Goal: Entertainment & Leisure: Browse casually

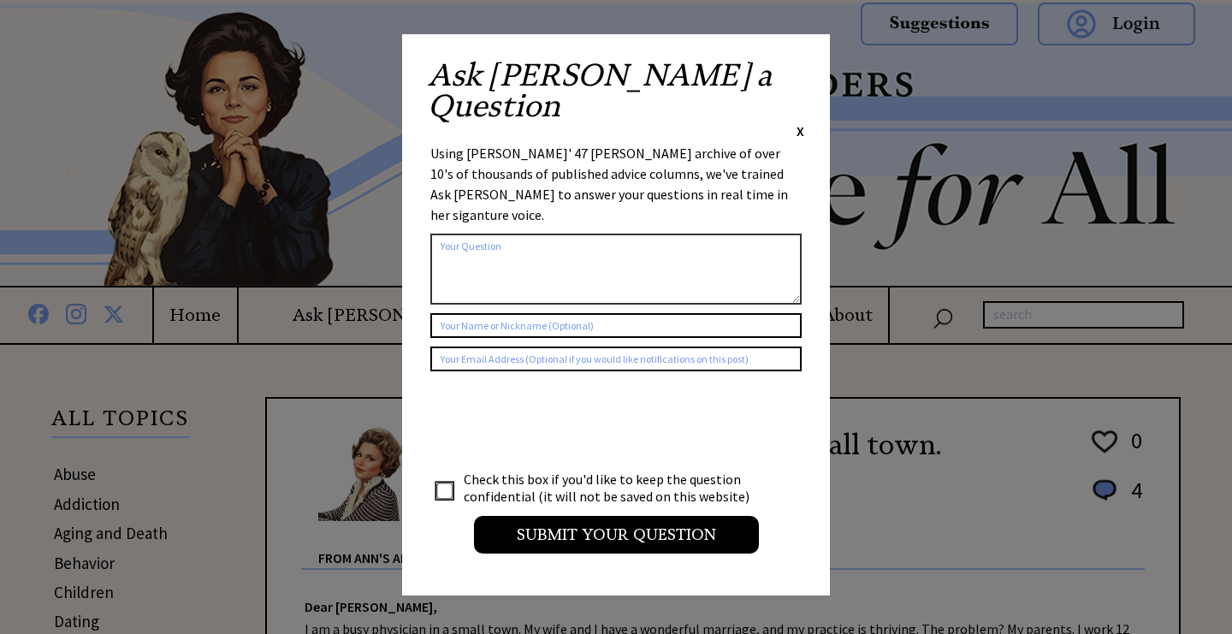
click at [799, 122] on span "X" at bounding box center [800, 130] width 8 height 17
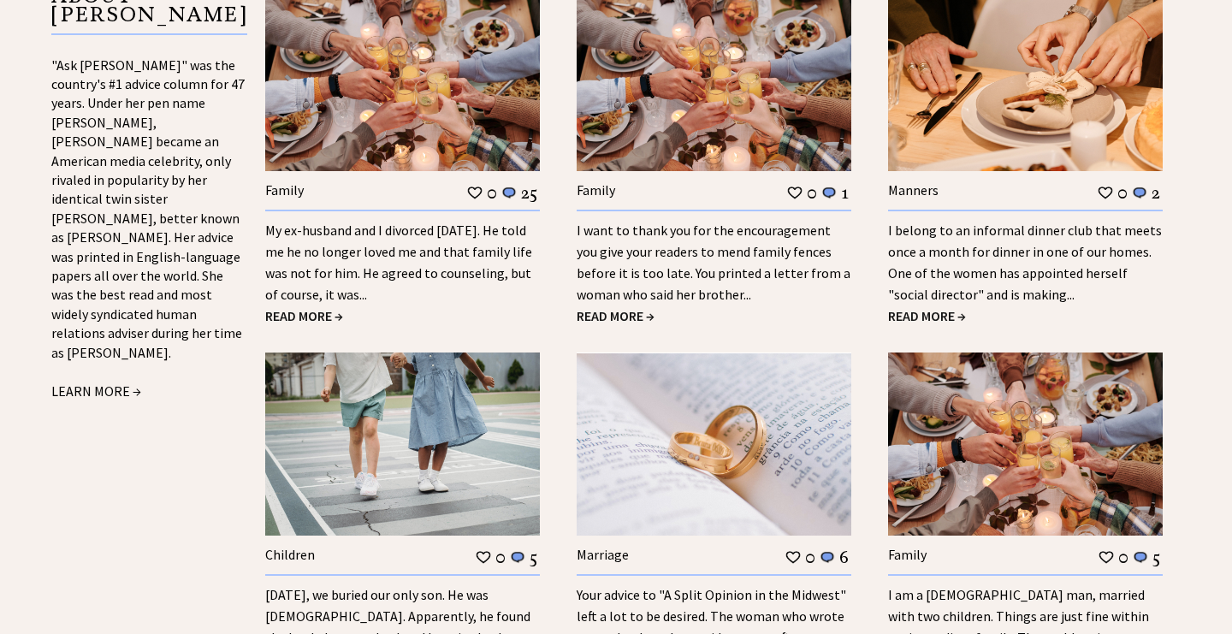
scroll to position [1912, 0]
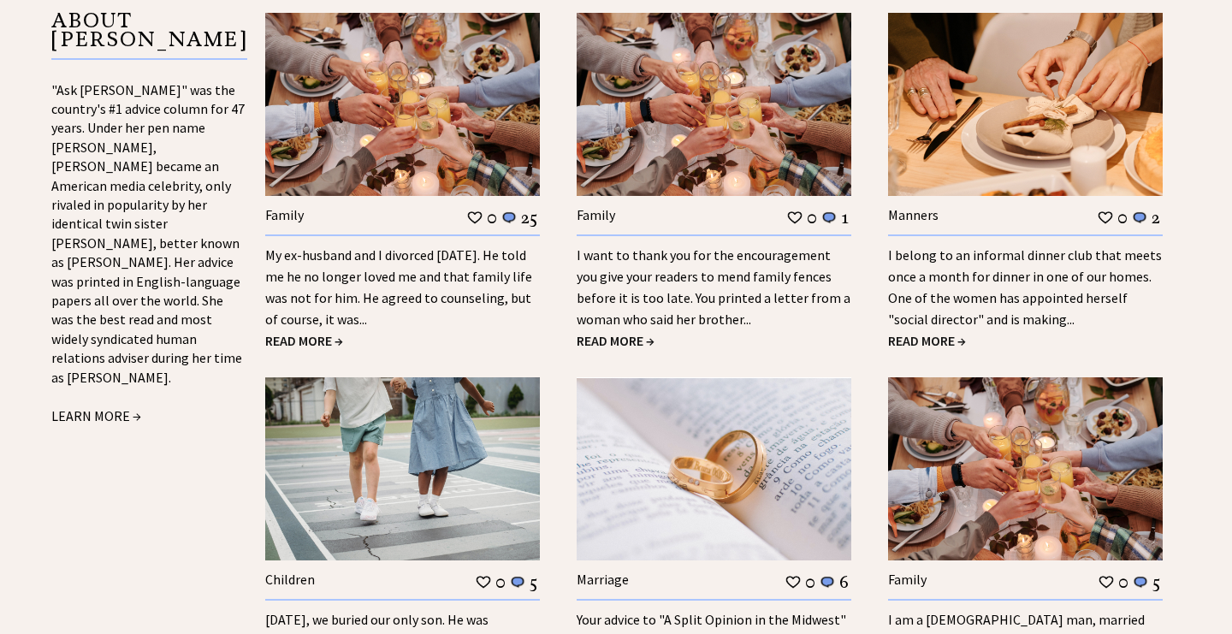
click at [301, 332] on span "READ MORE →" at bounding box center [304, 340] width 78 height 17
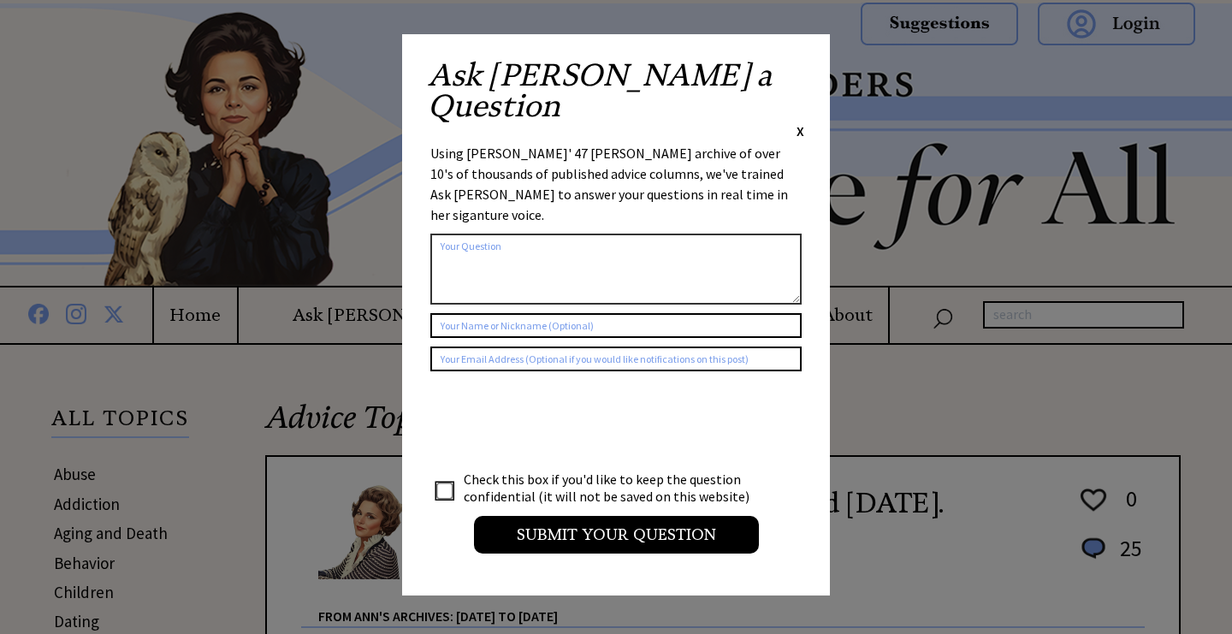
click at [801, 122] on span "X" at bounding box center [800, 130] width 8 height 17
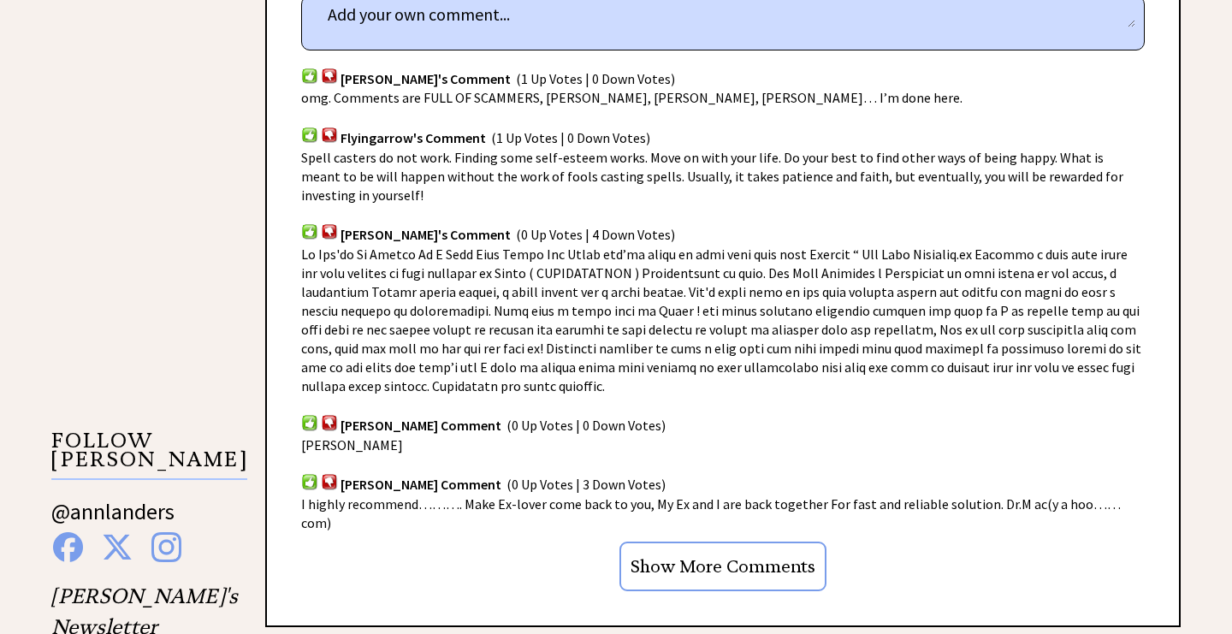
scroll to position [1174, 0]
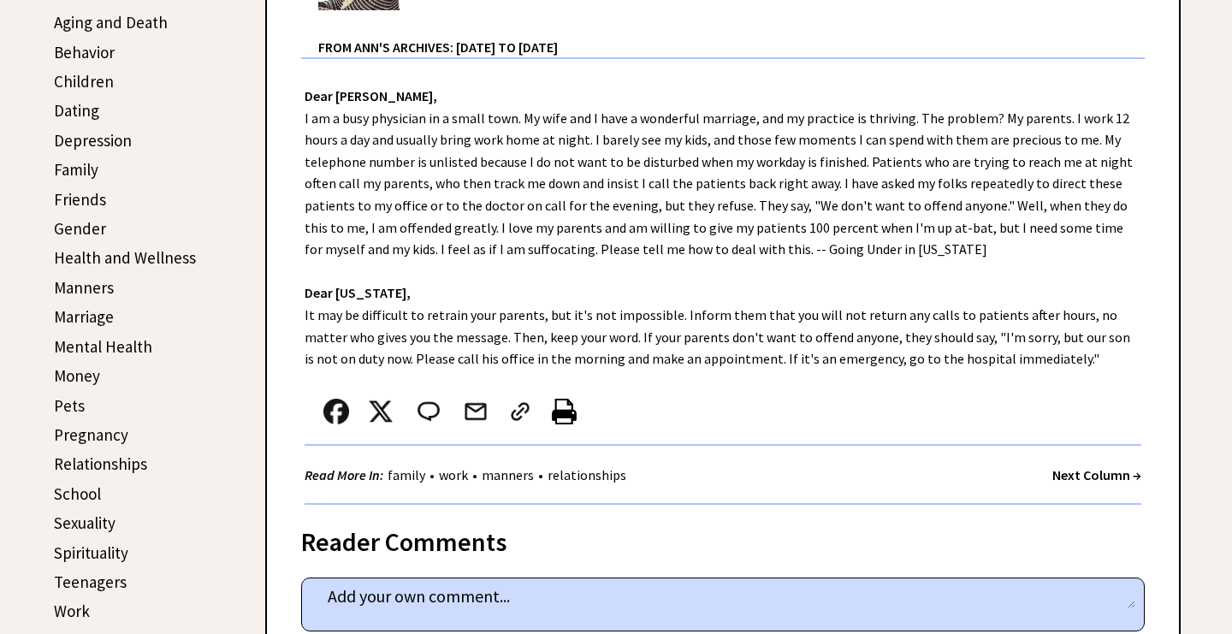
scroll to position [441, 0]
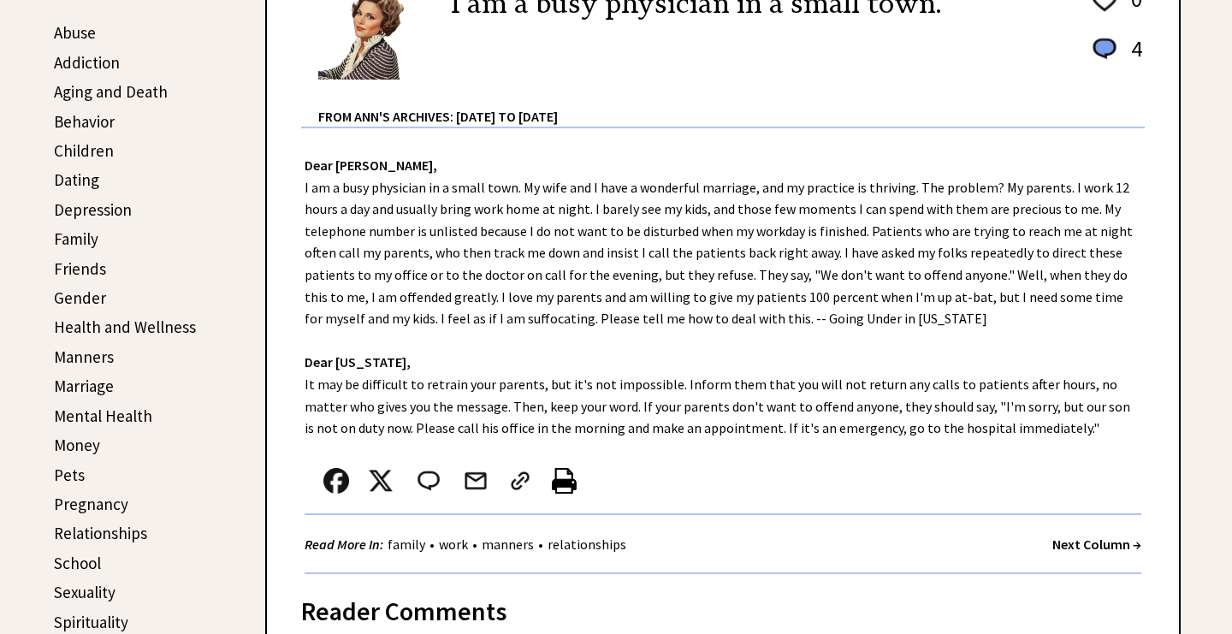
click at [85, 239] on link "Family" at bounding box center [76, 238] width 44 height 21
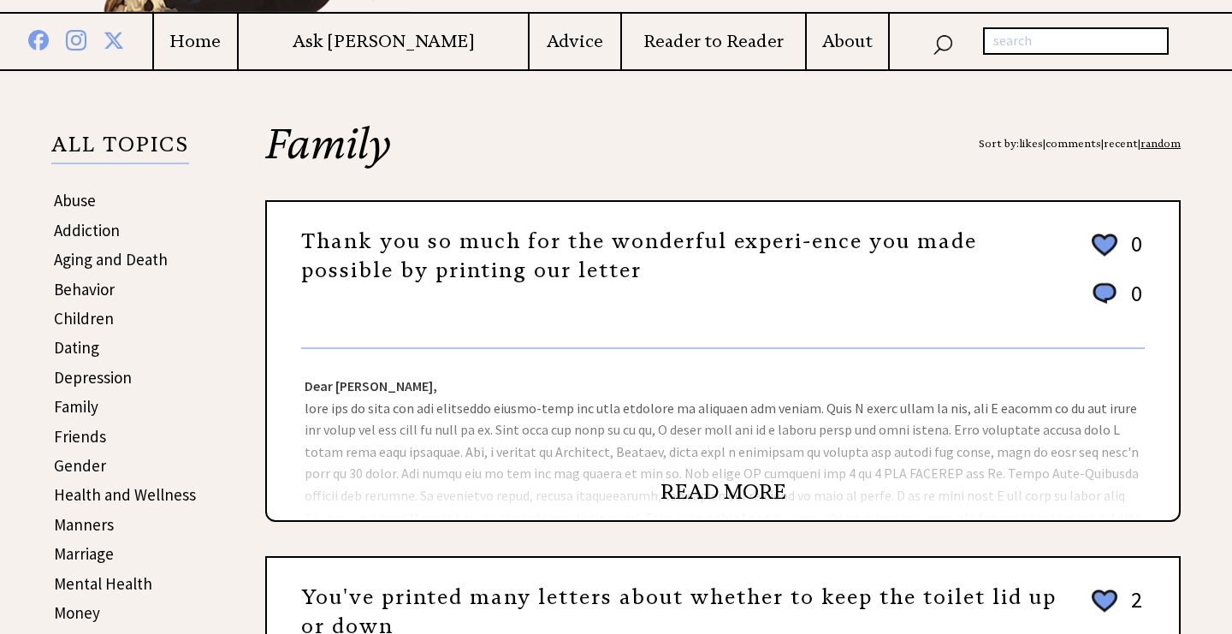
scroll to position [281, 0]
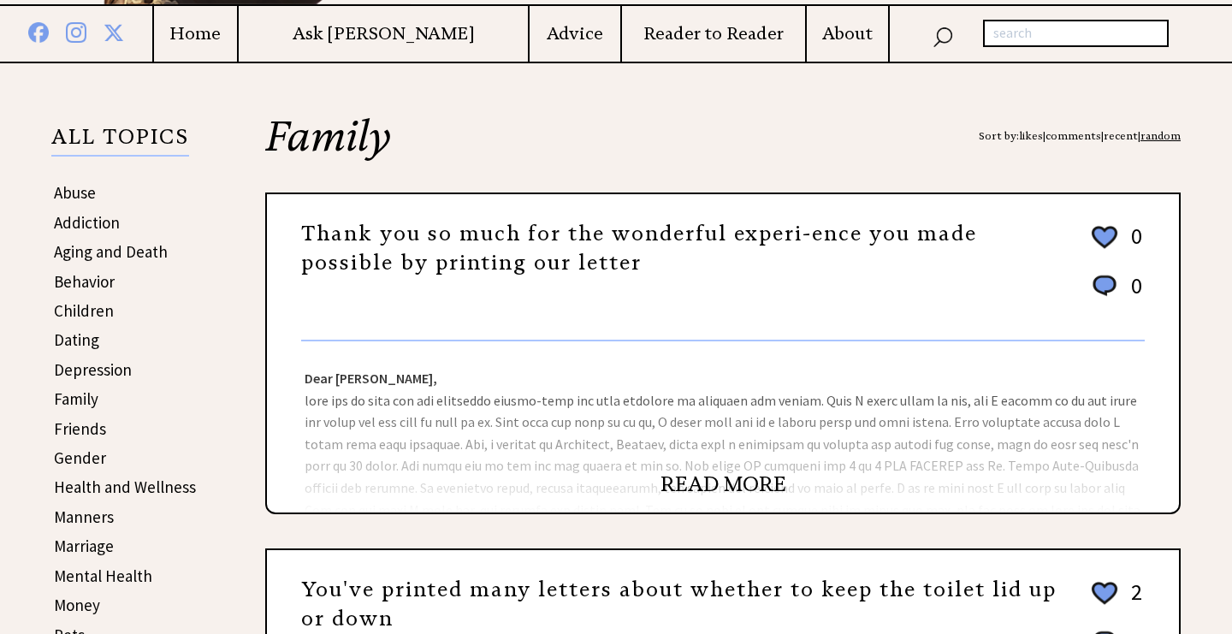
click at [683, 479] on link "READ MORE" at bounding box center [723, 484] width 126 height 26
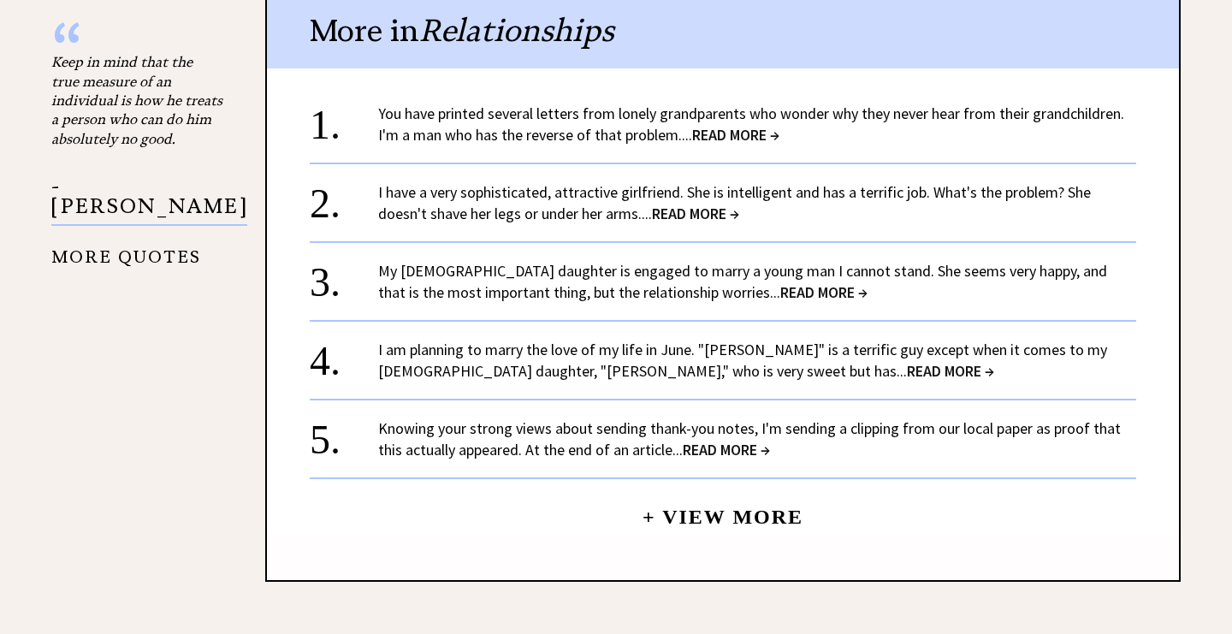
scroll to position [1930, 0]
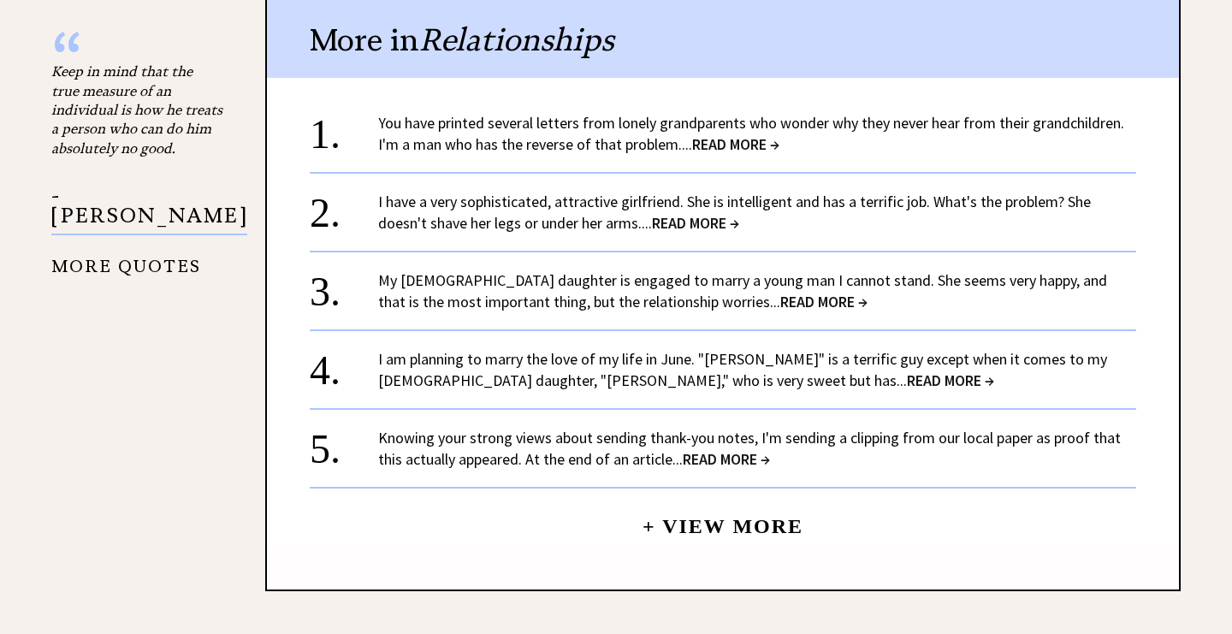
click at [722, 134] on span "READ MORE →" at bounding box center [735, 144] width 87 height 20
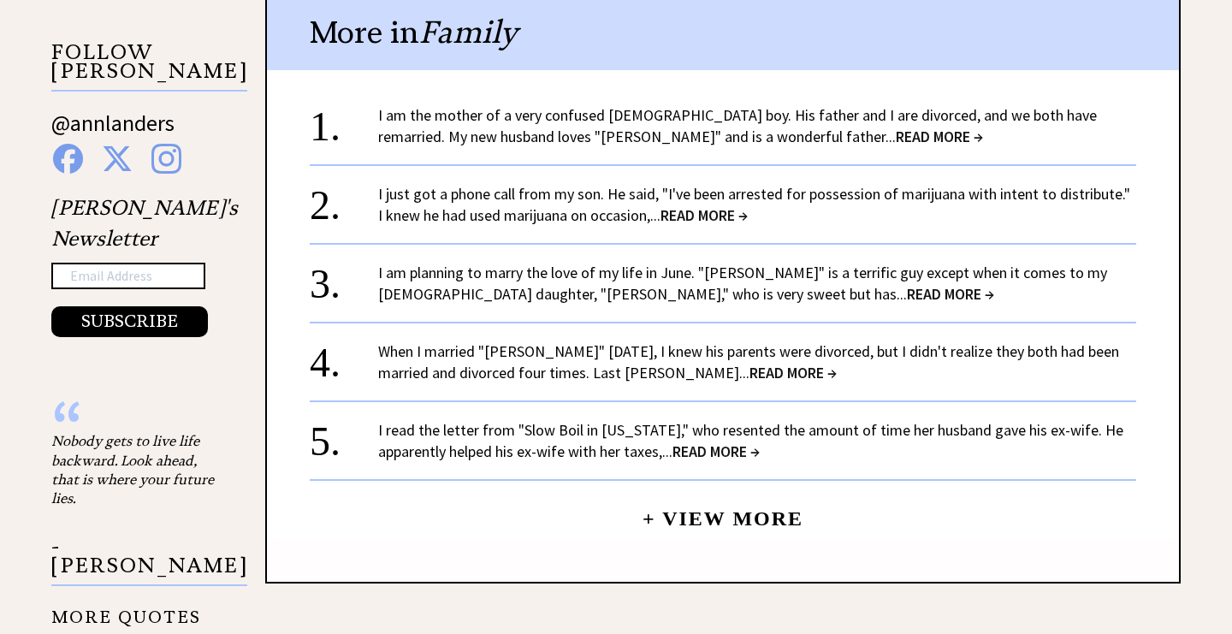
scroll to position [1867, 0]
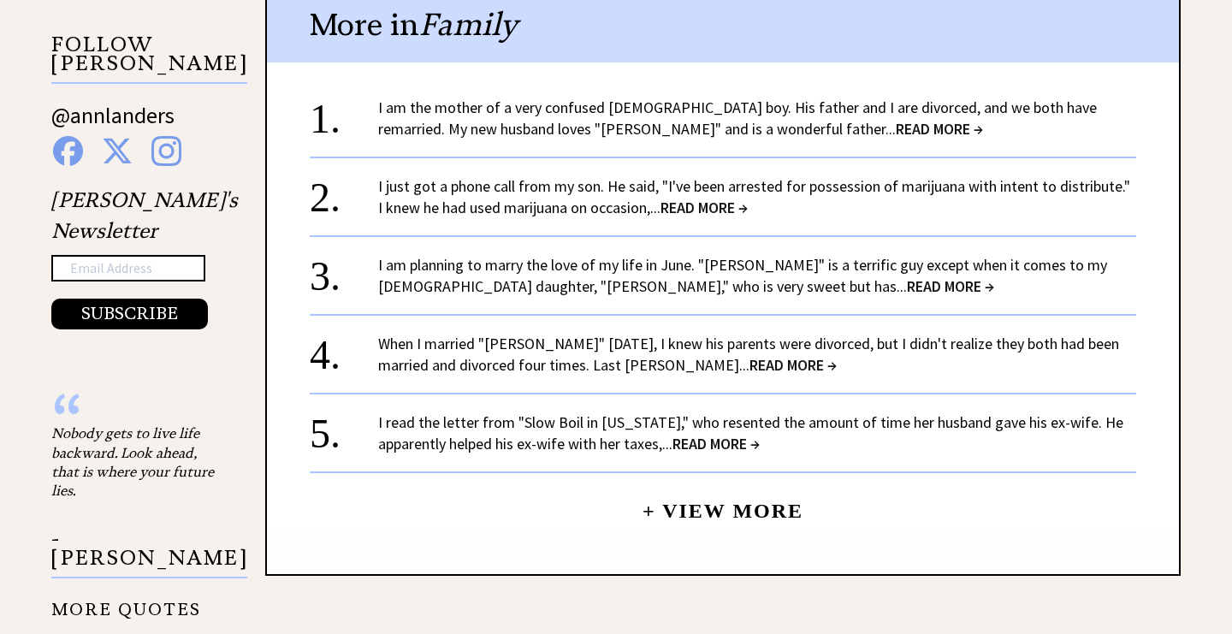
click at [677, 198] on span "READ MORE →" at bounding box center [703, 208] width 87 height 20
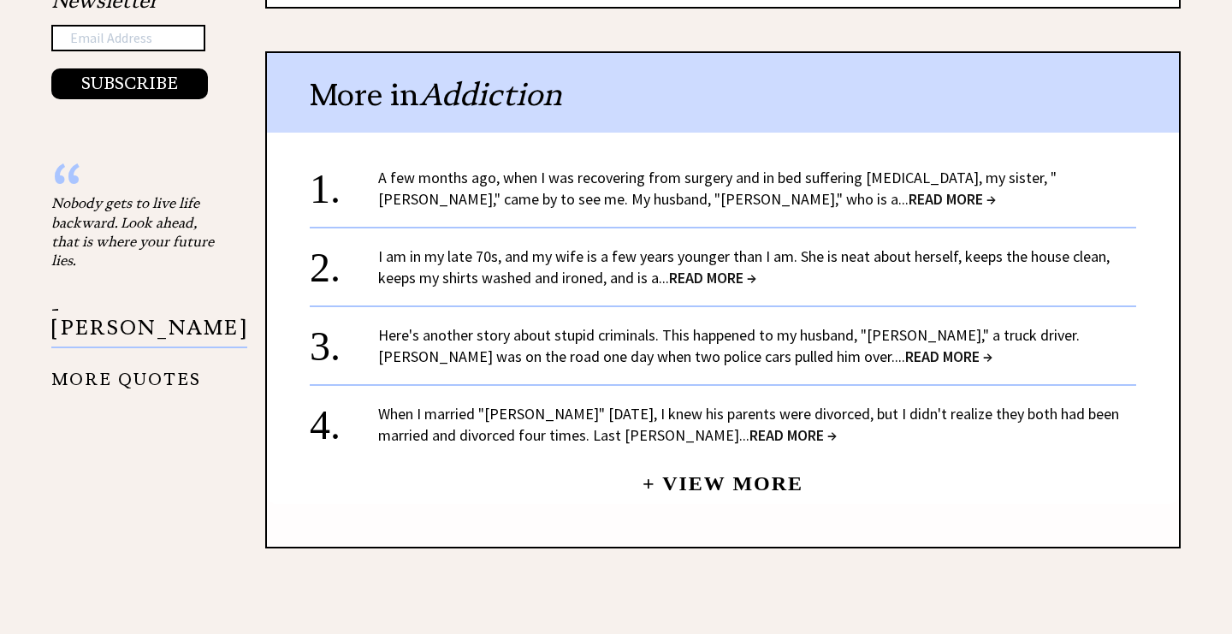
scroll to position [1983, 0]
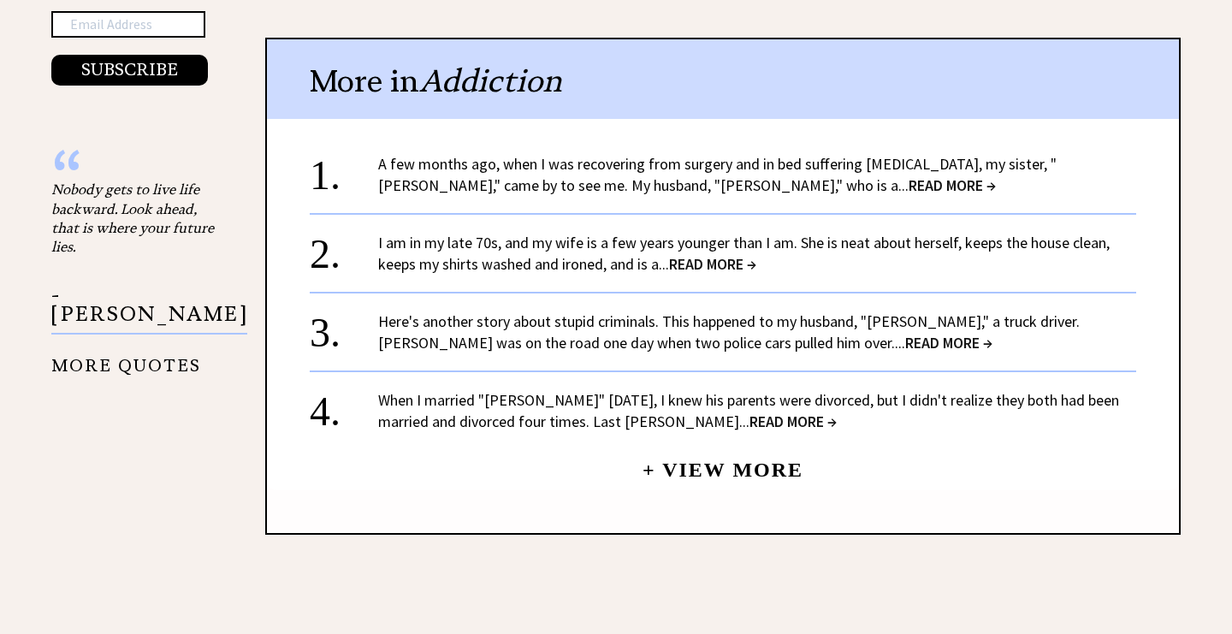
click at [908, 175] on span "READ MORE →" at bounding box center [951, 185] width 87 height 20
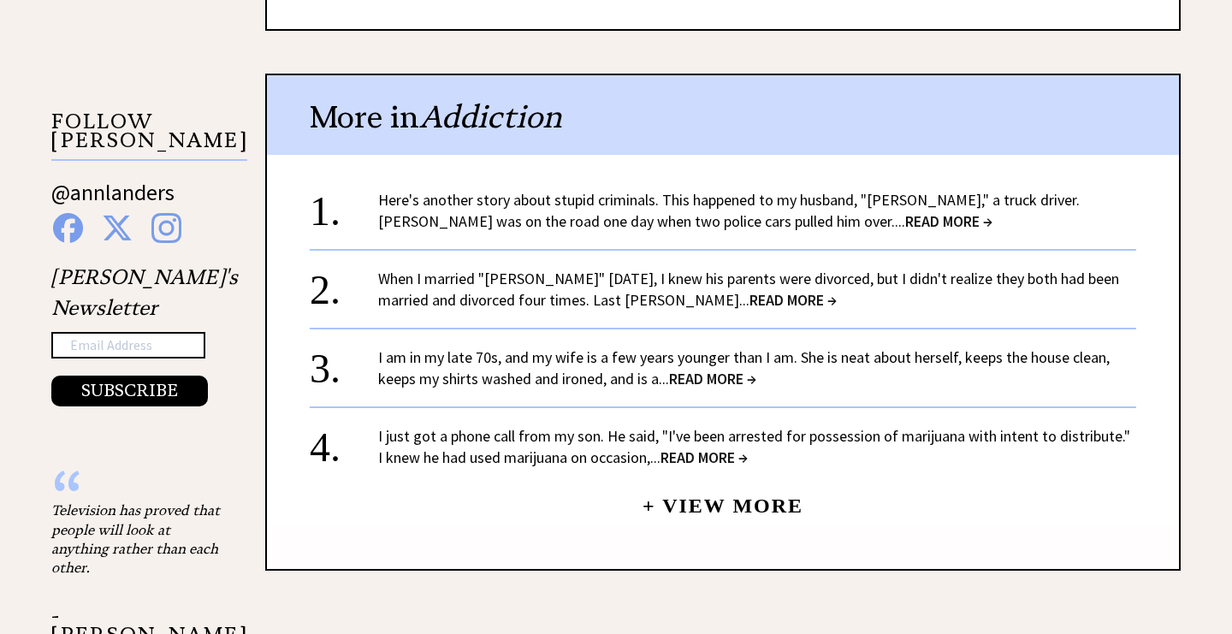
scroll to position [1494, 0]
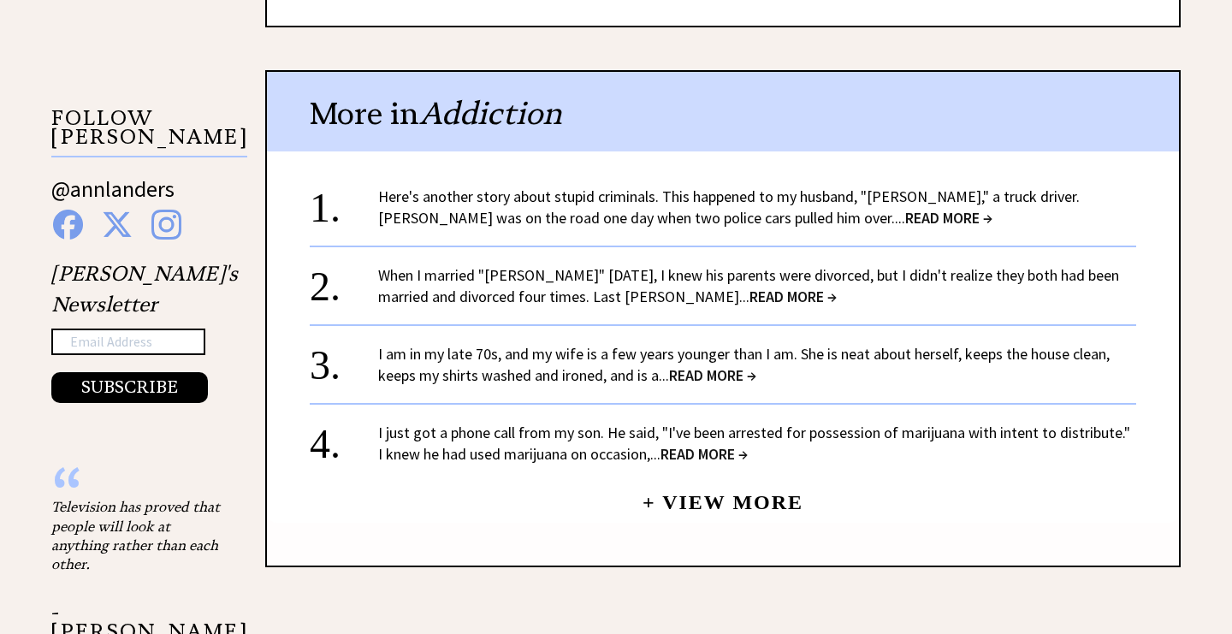
click at [703, 365] on span "READ MORE →" at bounding box center [712, 375] width 87 height 20
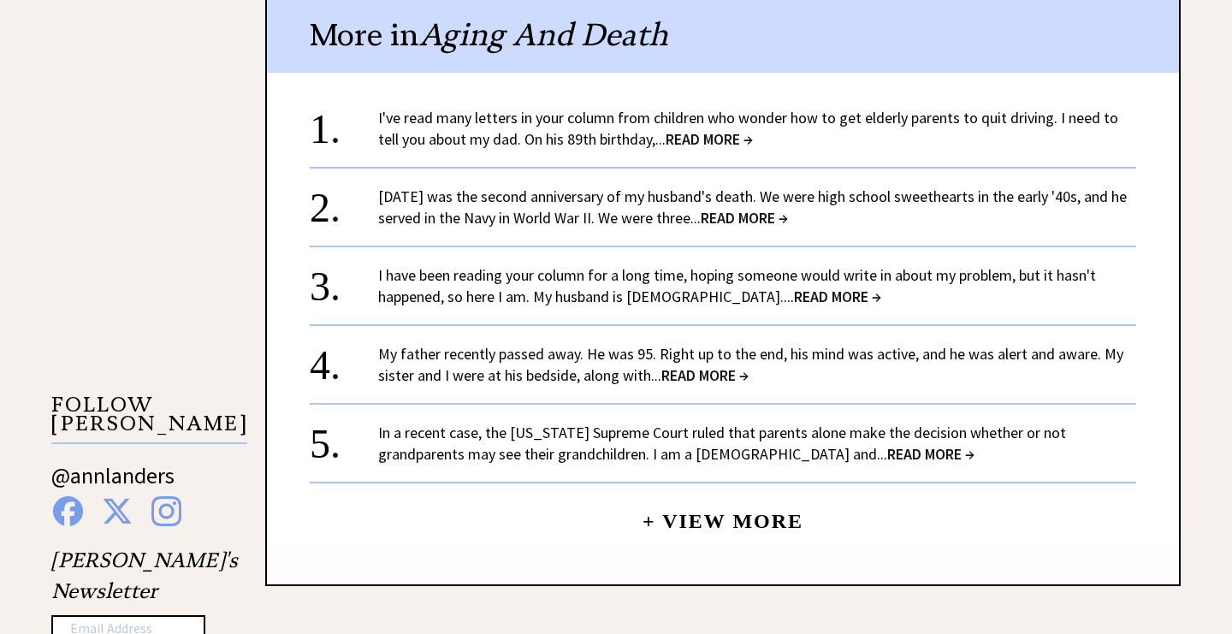
scroll to position [1509, 0]
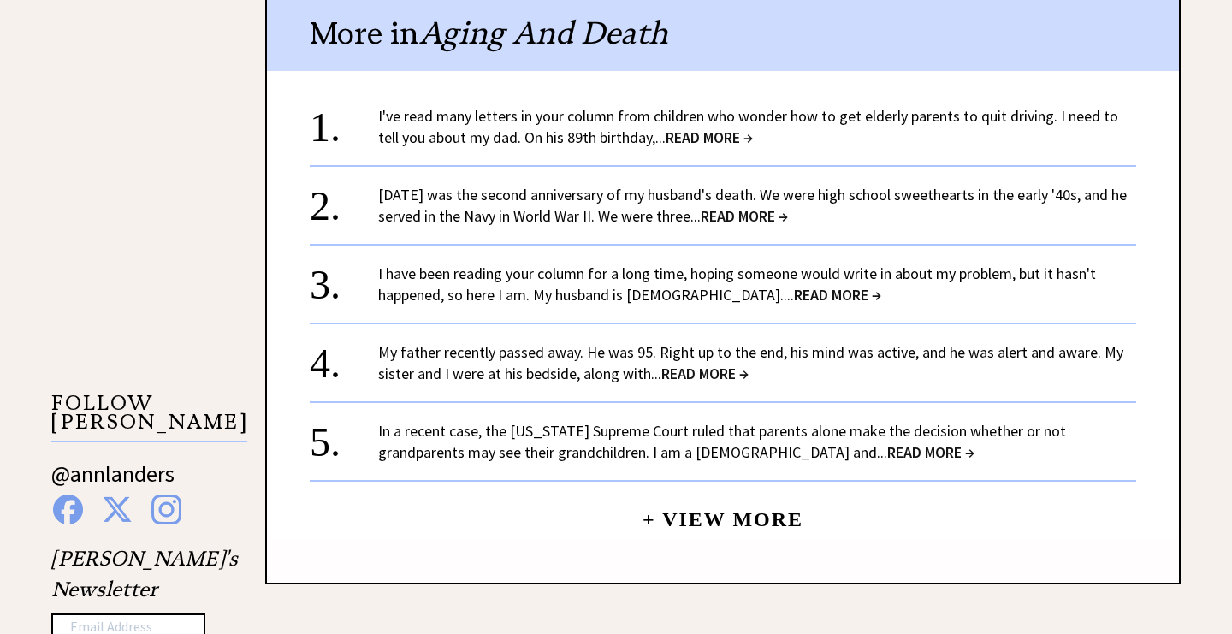
click at [699, 127] on span "READ MORE →" at bounding box center [708, 137] width 87 height 20
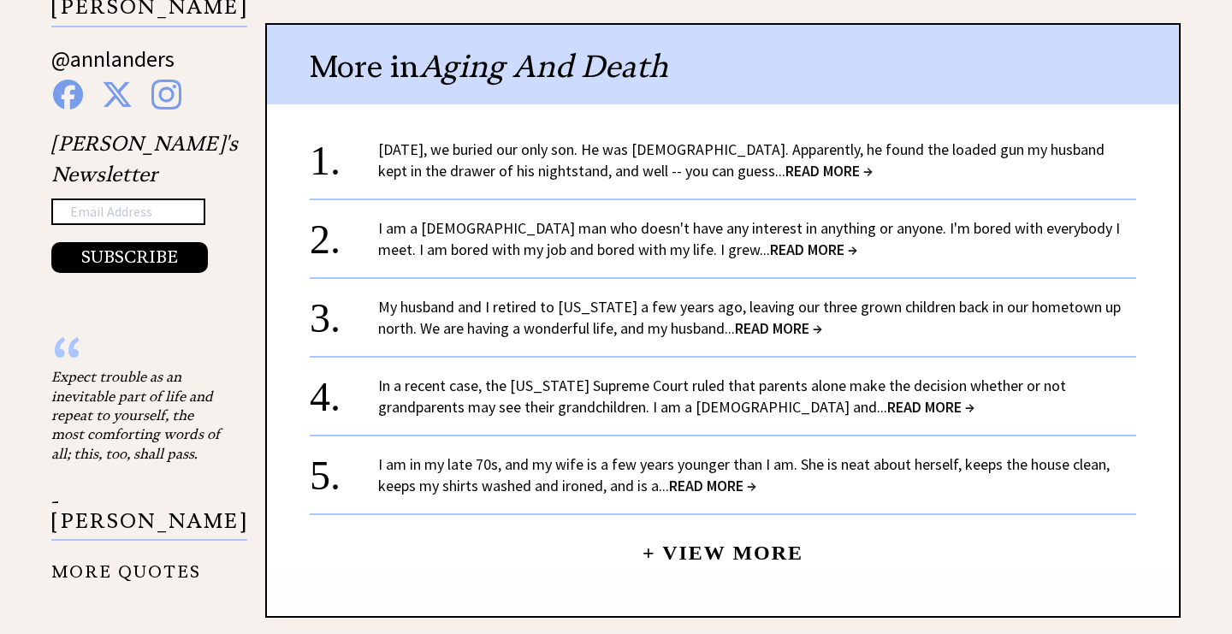
scroll to position [1636, 0]
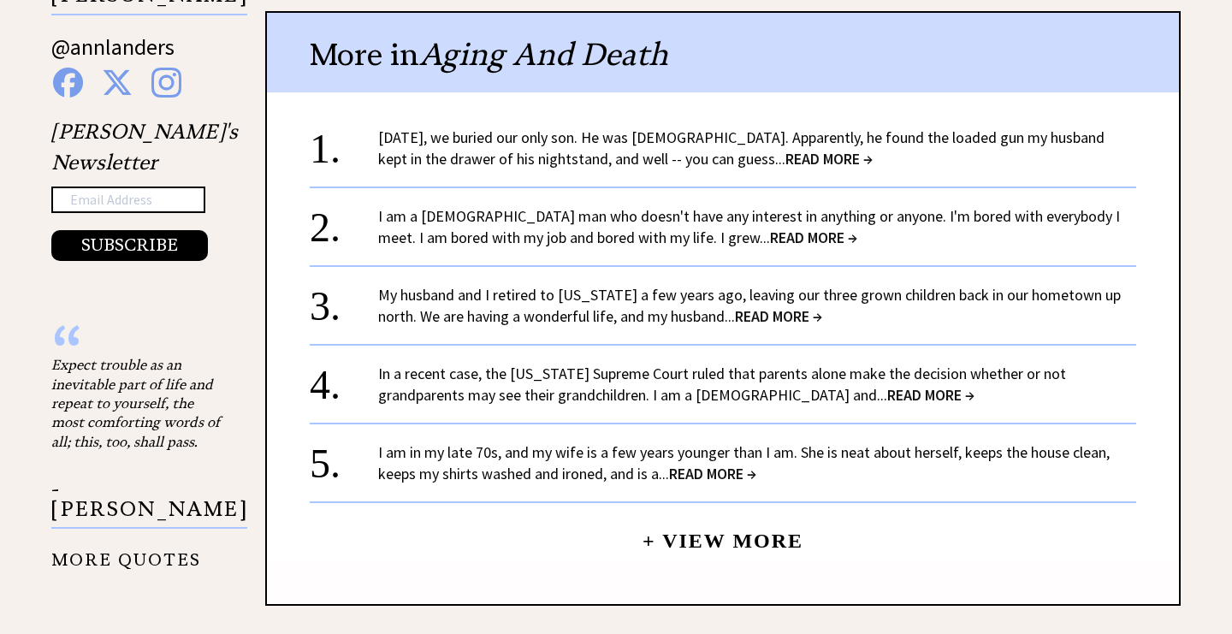
click at [785, 149] on span "READ MORE →" at bounding box center [828, 159] width 87 height 20
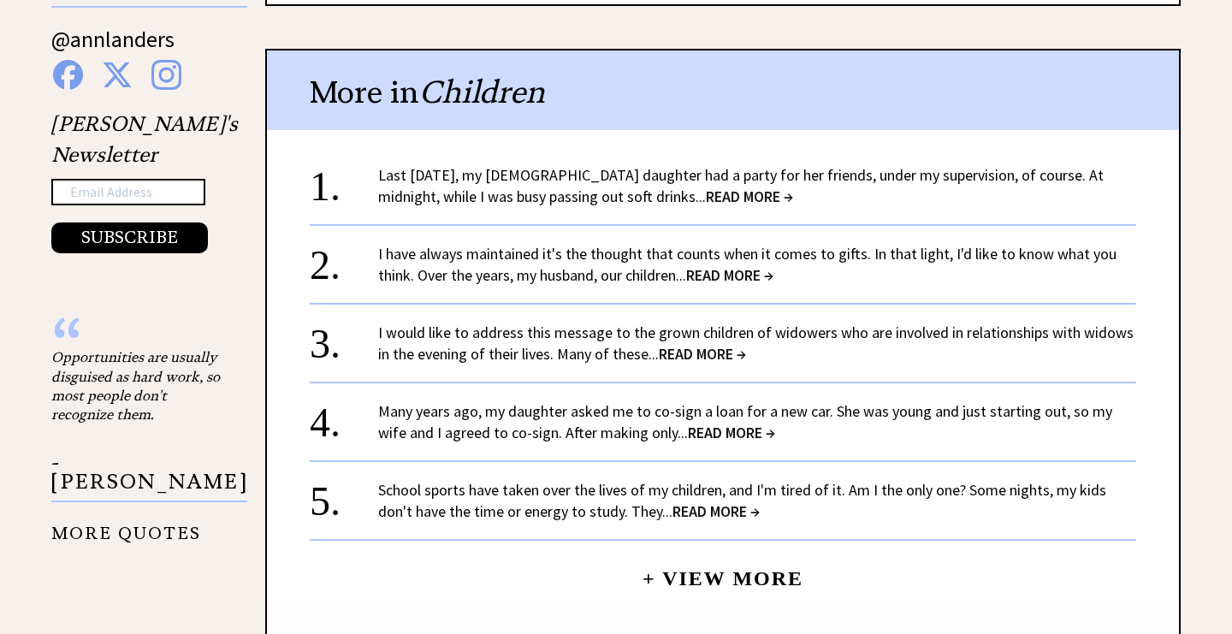
scroll to position [1820, 0]
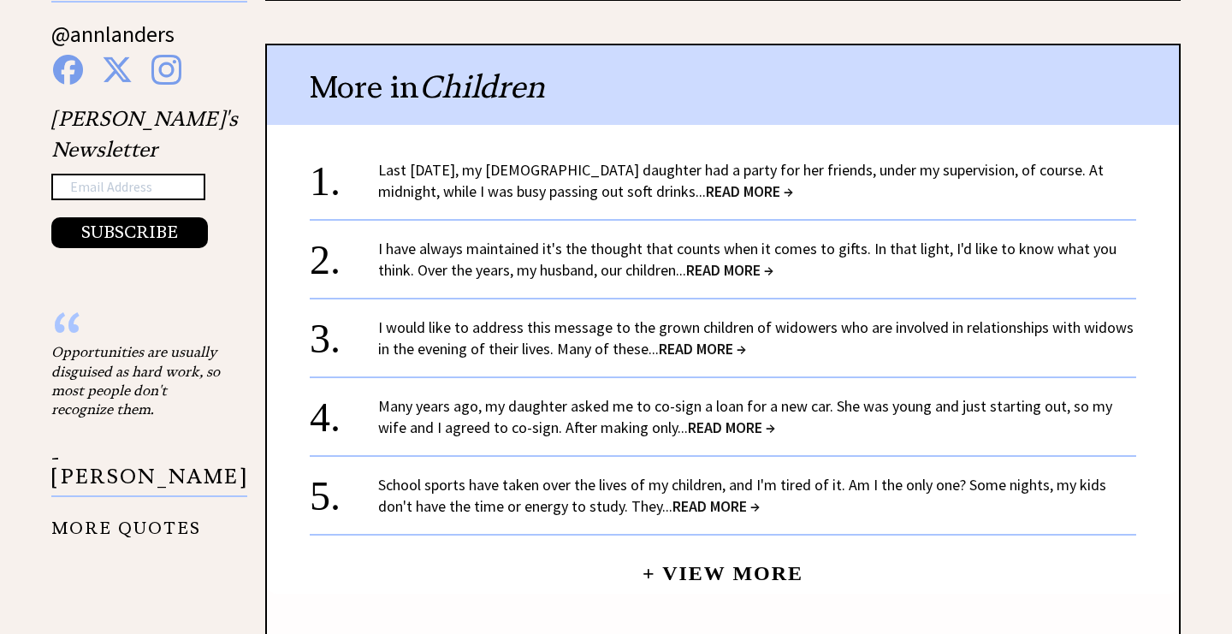
click at [706, 181] on span "READ MORE →" at bounding box center [749, 191] width 87 height 20
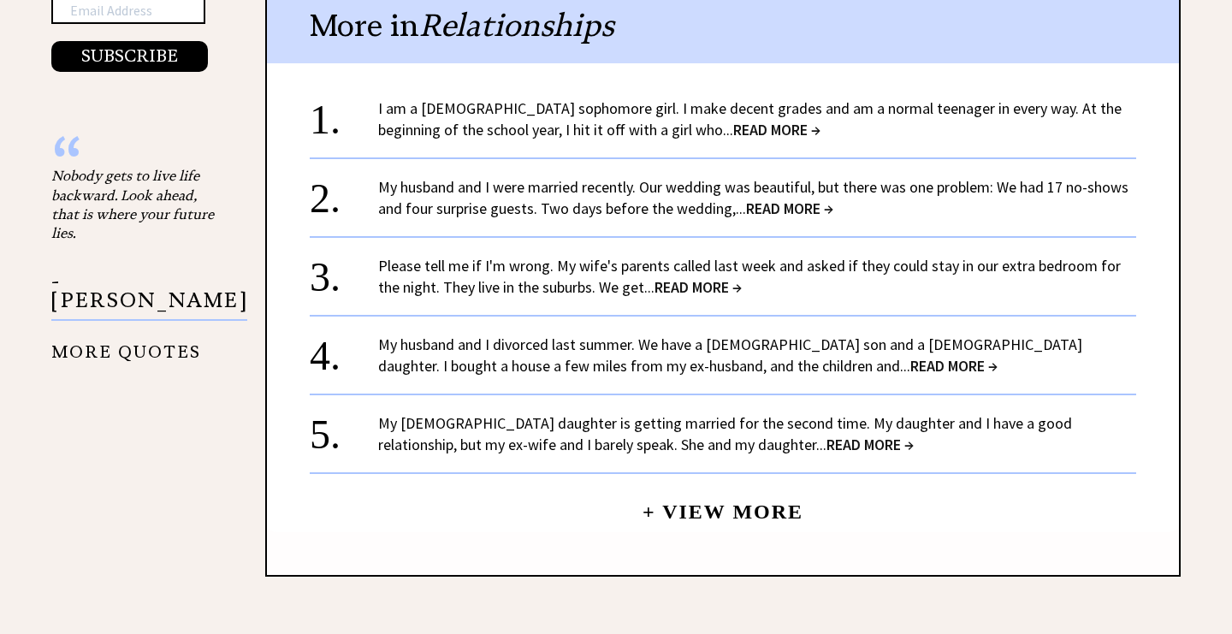
scroll to position [1826, 0]
